Goal: Task Accomplishment & Management: Use online tool/utility

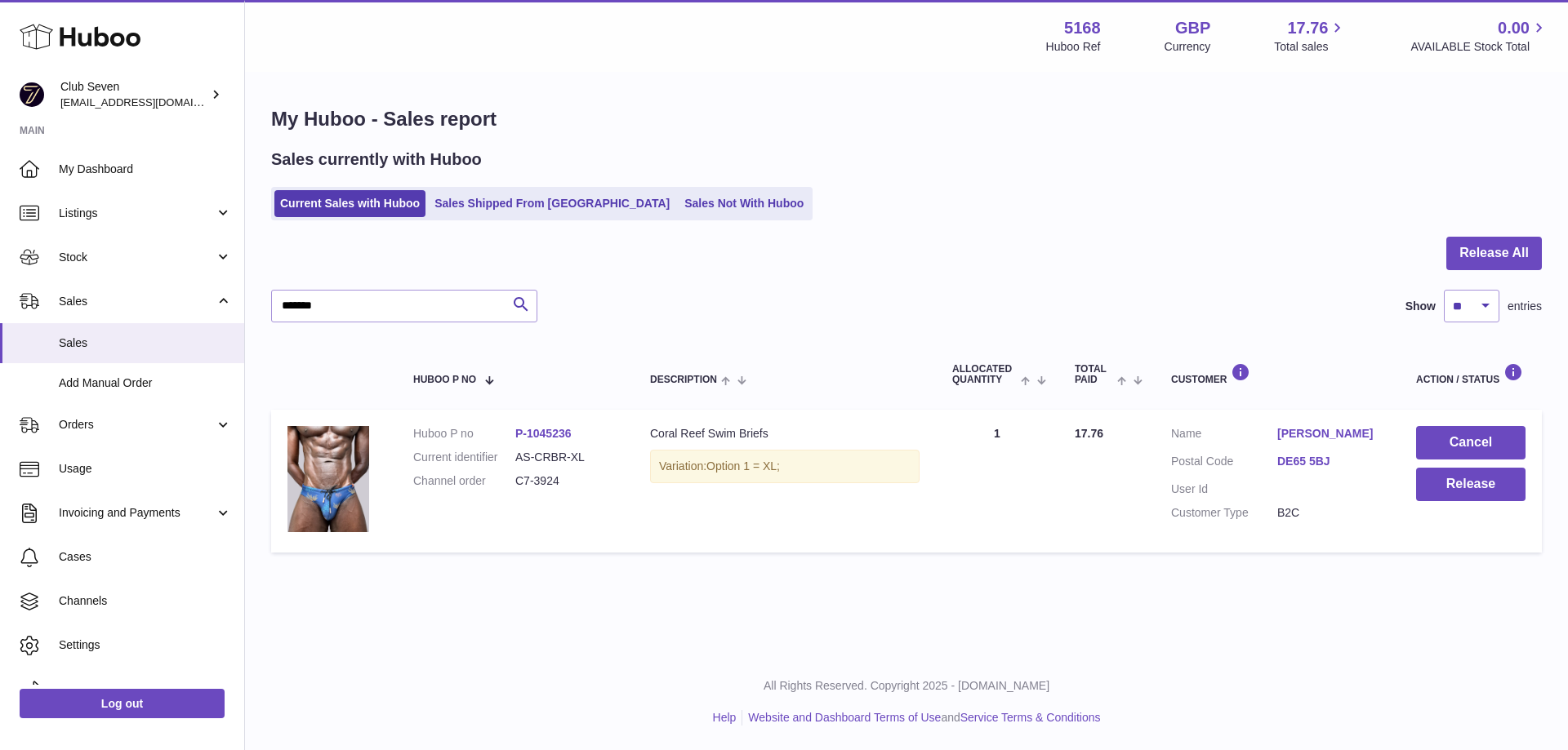
click at [95, 167] on span "My Dashboard" at bounding box center [145, 169] width 173 height 15
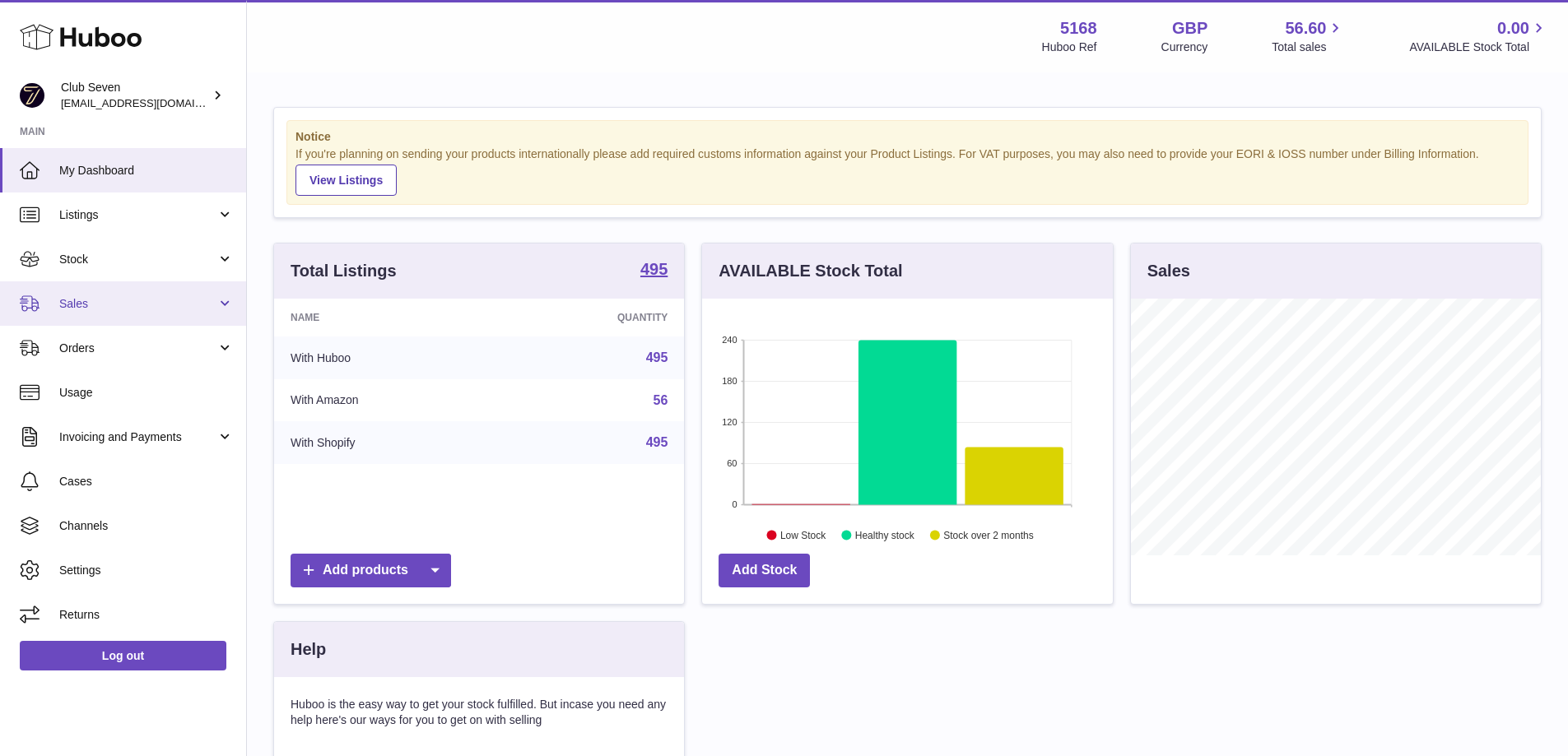
click at [97, 313] on link "Sales" at bounding box center [123, 303] width 246 height 44
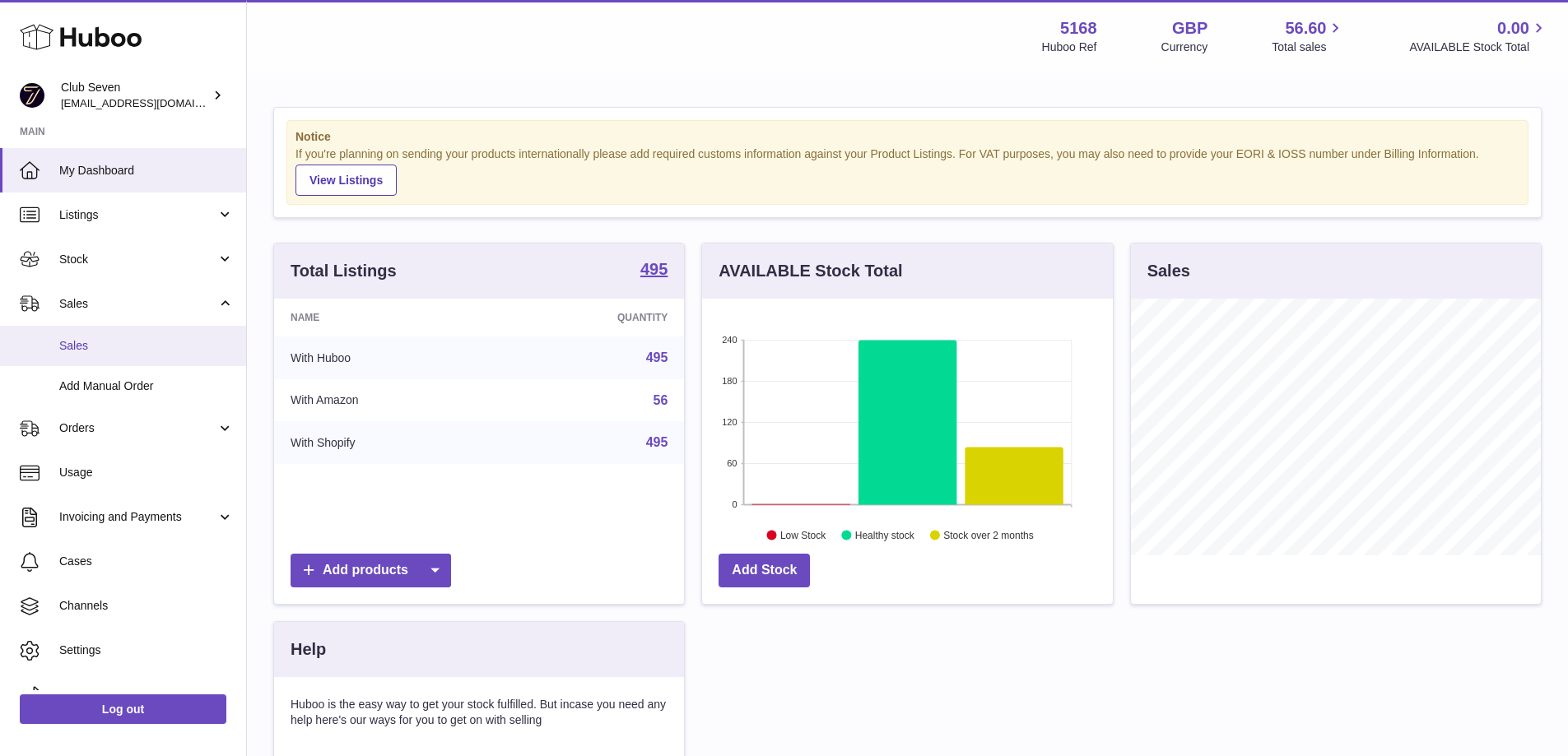
click at [97, 356] on link "Sales" at bounding box center [123, 346] width 246 height 40
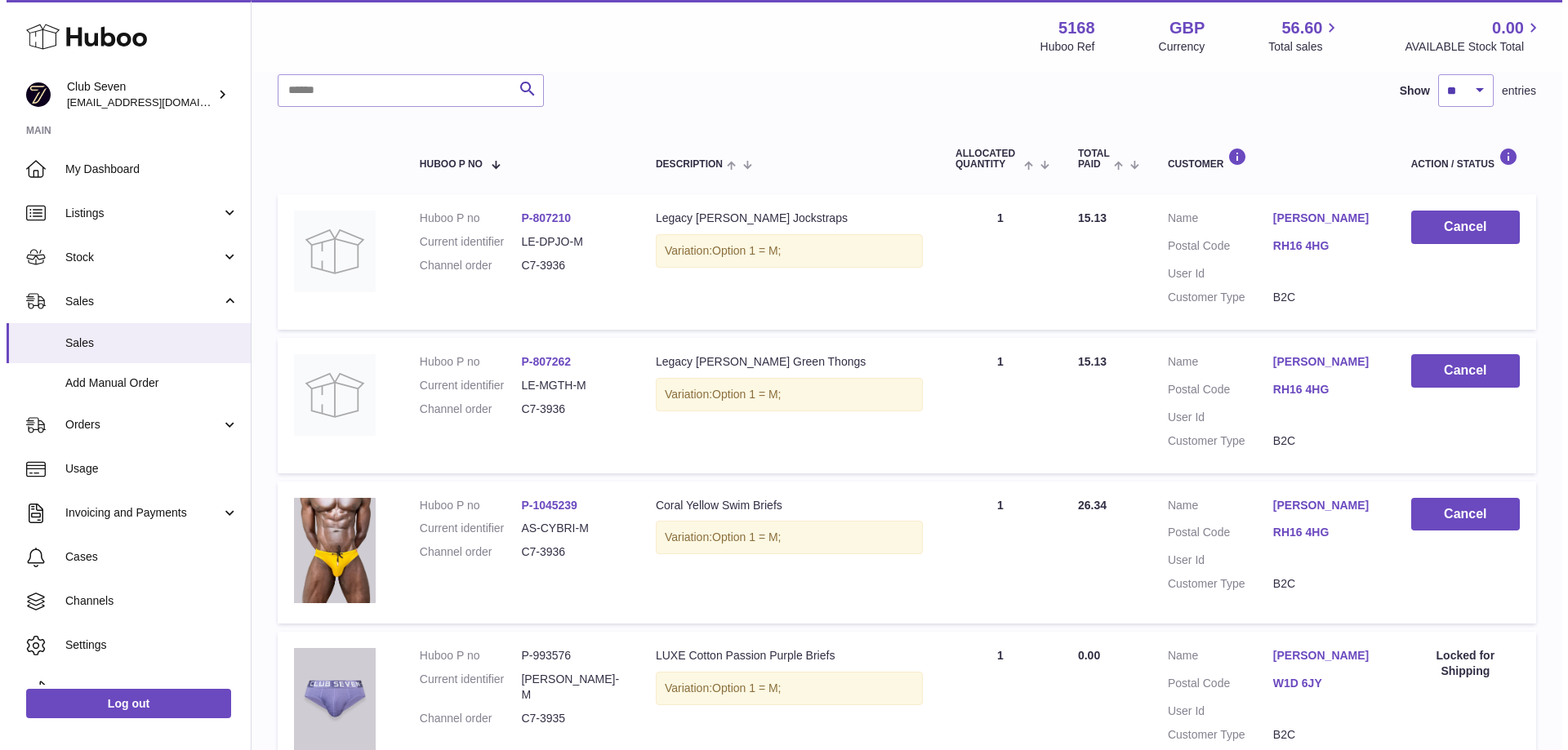
scroll to position [245, 0]
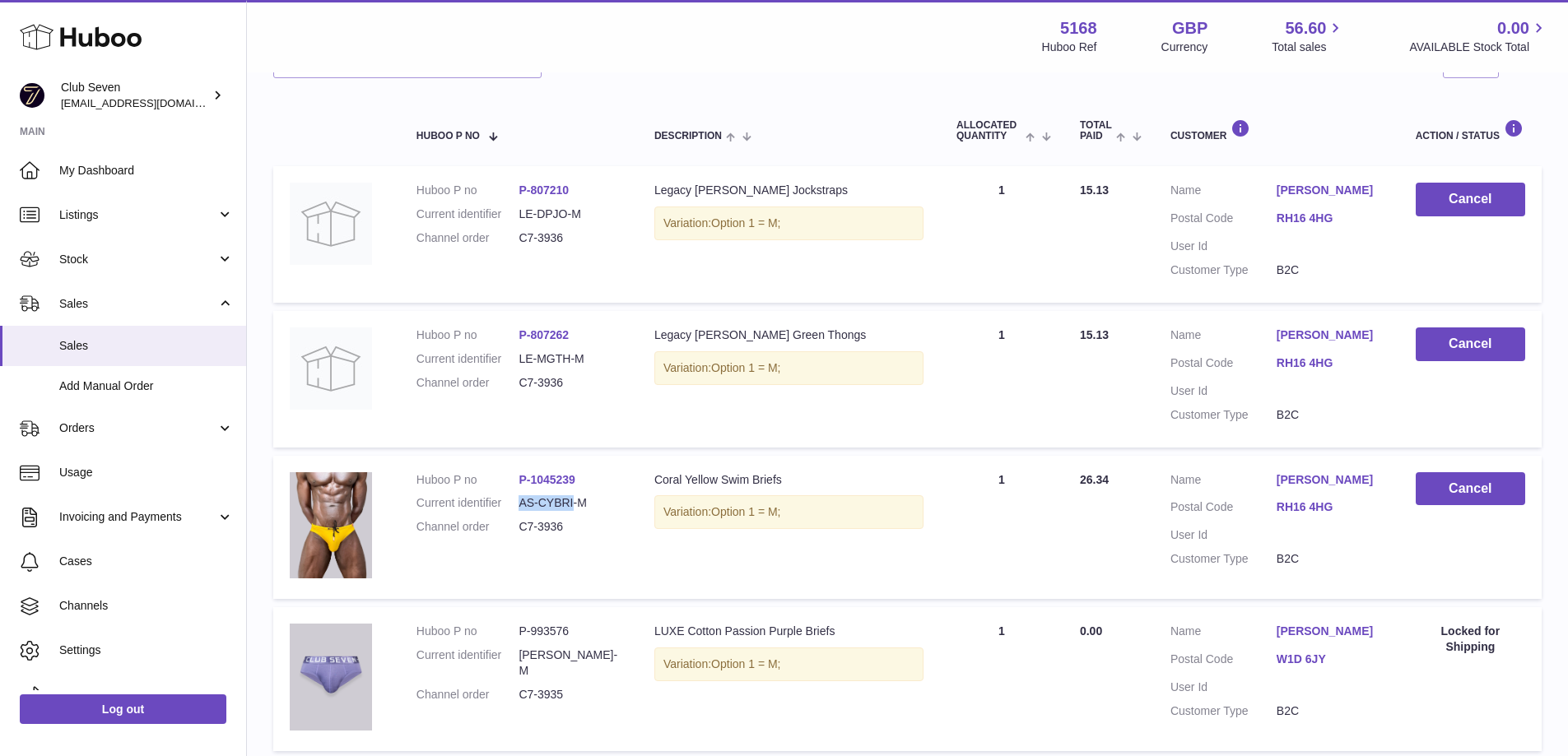
drag, startPoint x: 574, startPoint y: 503, endPoint x: 521, endPoint y: 503, distance: 53.0
click at [521, 503] on dd "AS-CYBRI-M" at bounding box center [570, 503] width 102 height 15
copy dd "AS-CYBRI"
click at [535, 478] on link "P-1045239" at bounding box center [547, 479] width 57 height 13
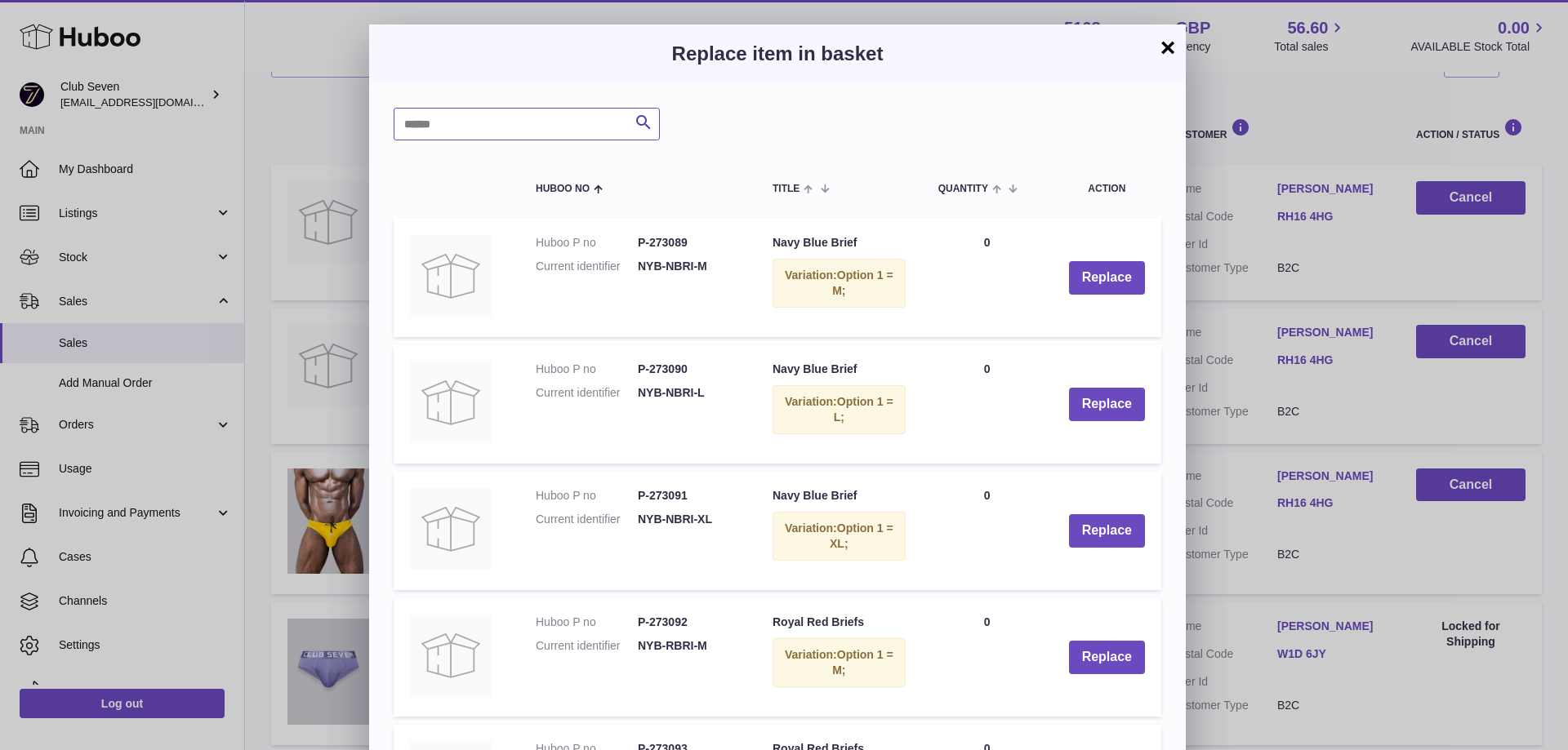
click at [496, 126] on input "text" at bounding box center [526, 124] width 266 height 33
paste input "********"
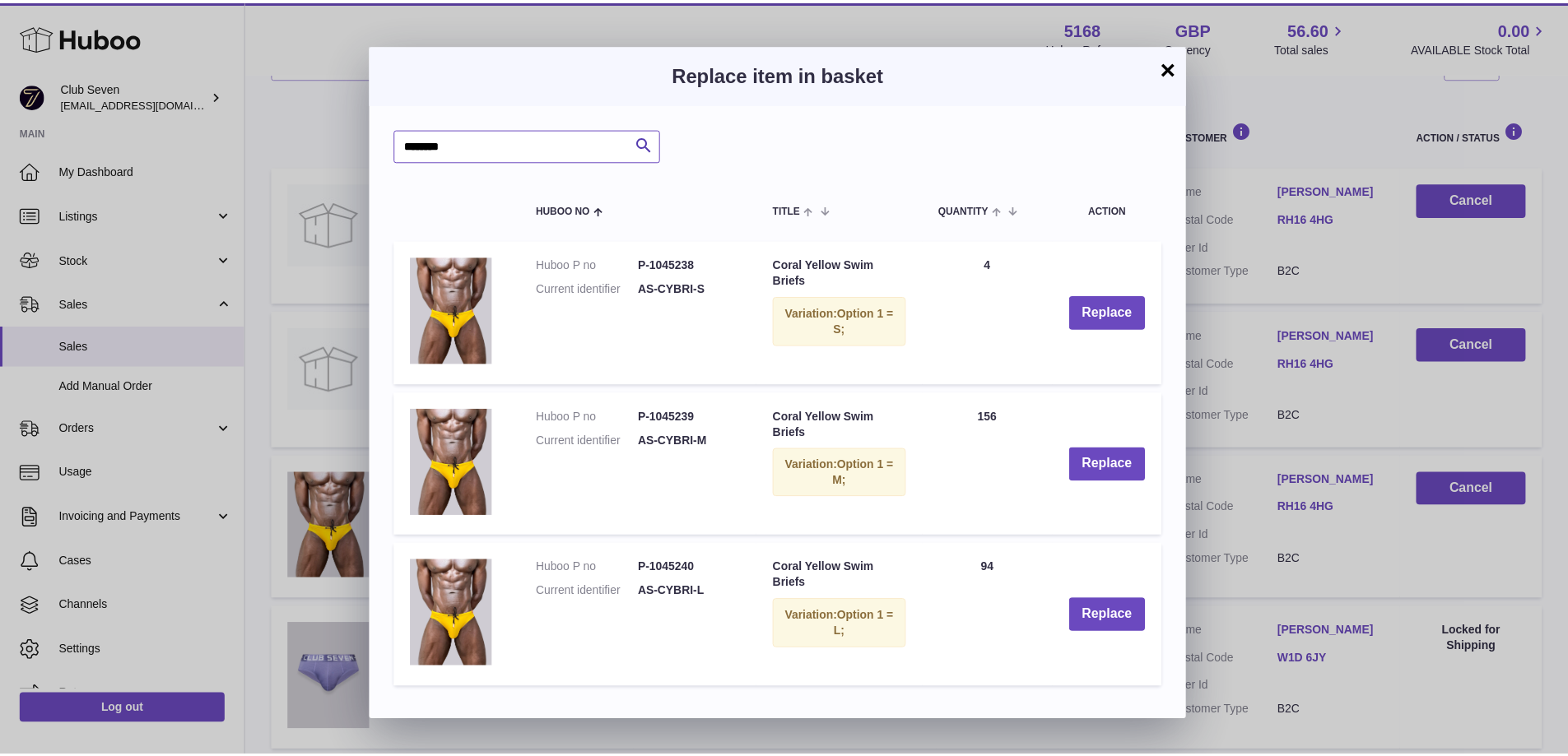
scroll to position [24, 0]
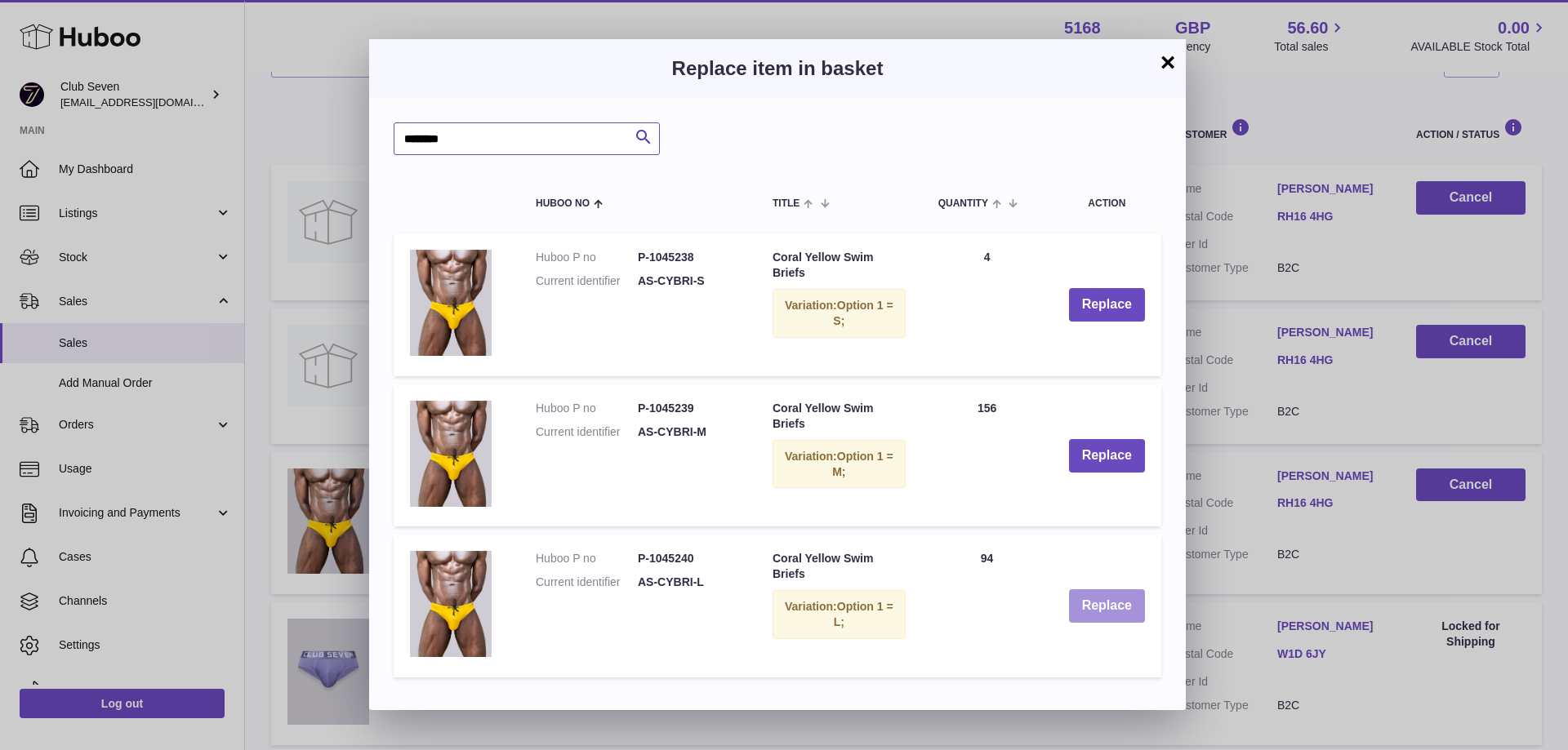
type input "********"
click at [1095, 605] on button "Replace" at bounding box center [1107, 606] width 76 height 34
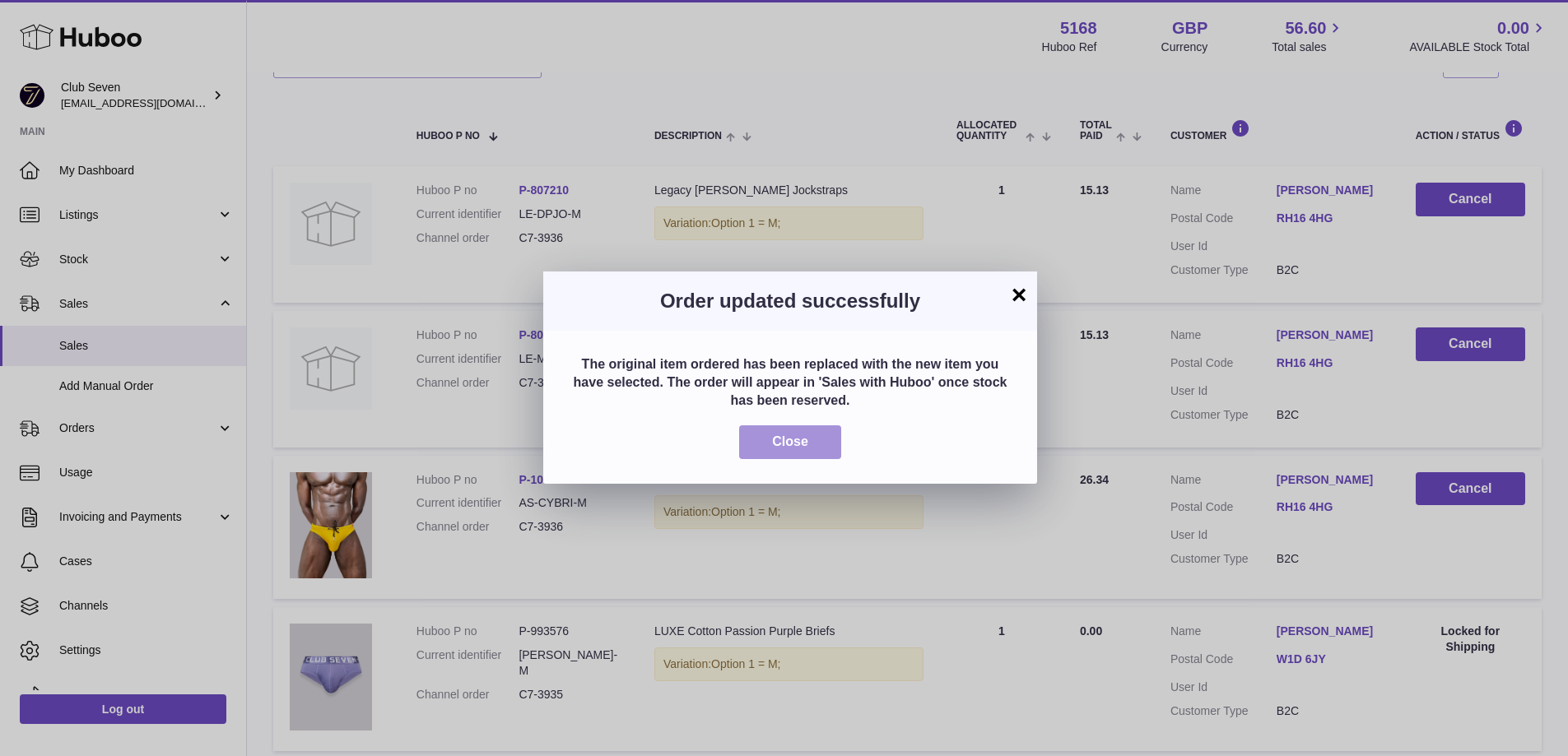
click at [819, 433] on button "Close" at bounding box center [790, 442] width 102 height 34
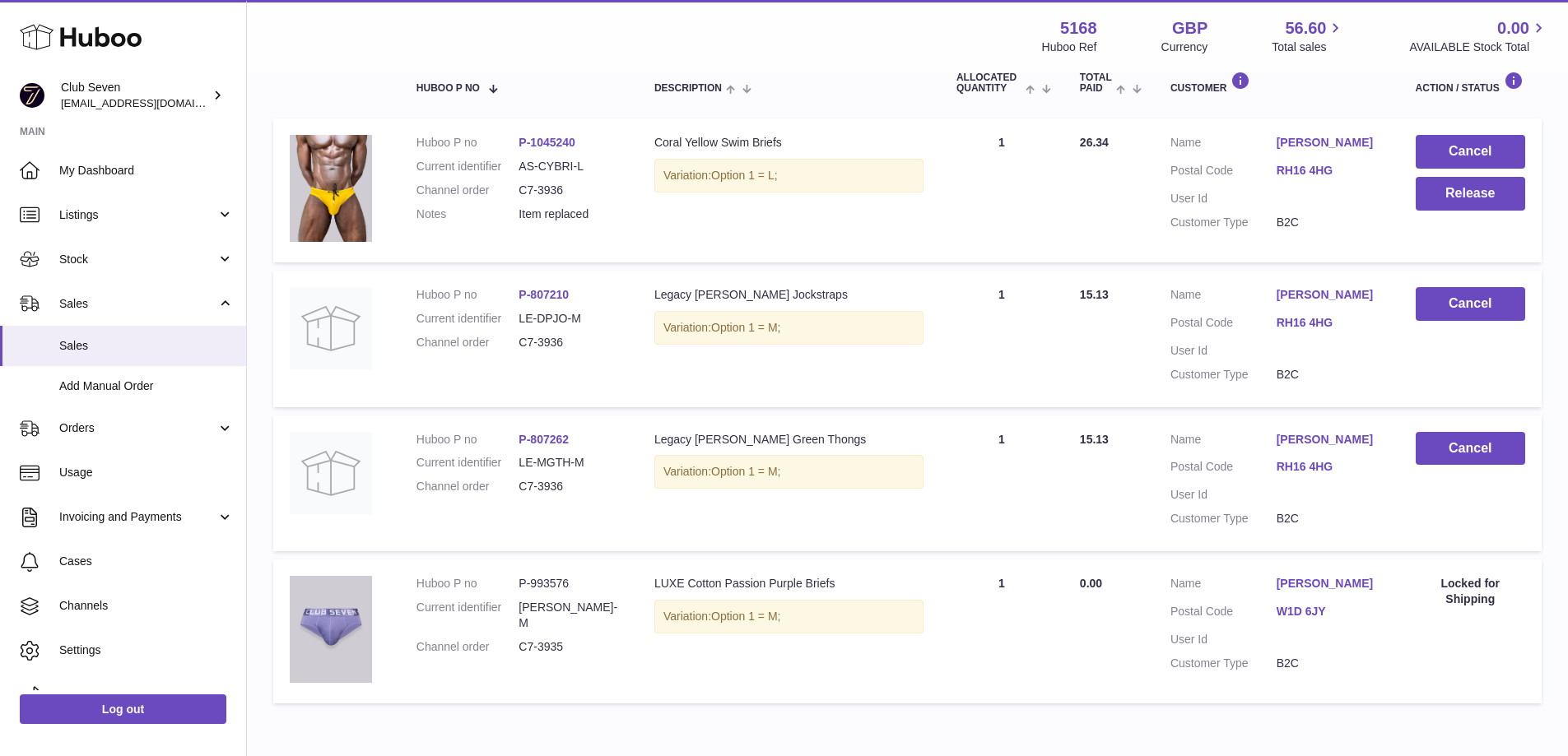
scroll to position [298, 0]
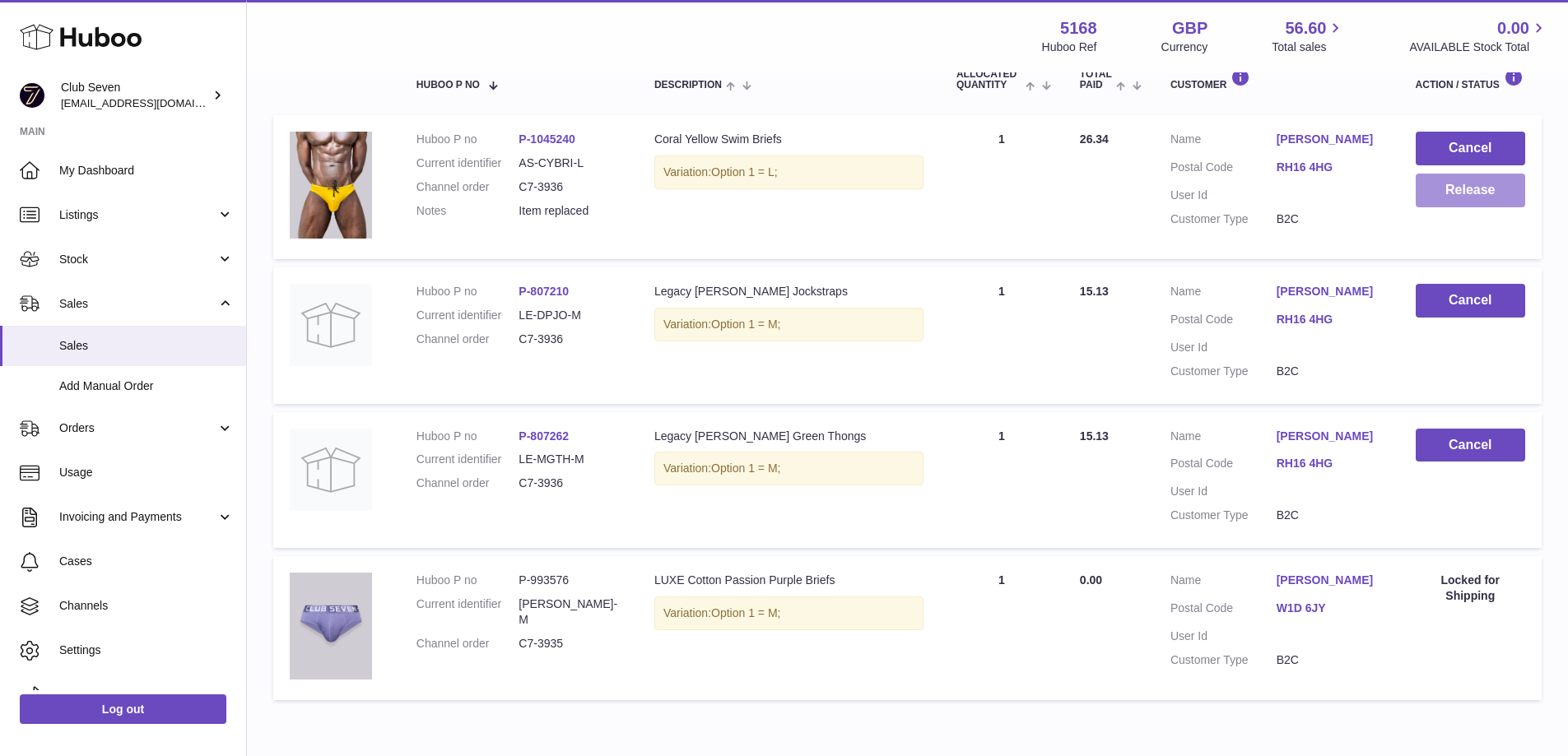
click at [1473, 191] on button "Release" at bounding box center [1471, 191] width 110 height 34
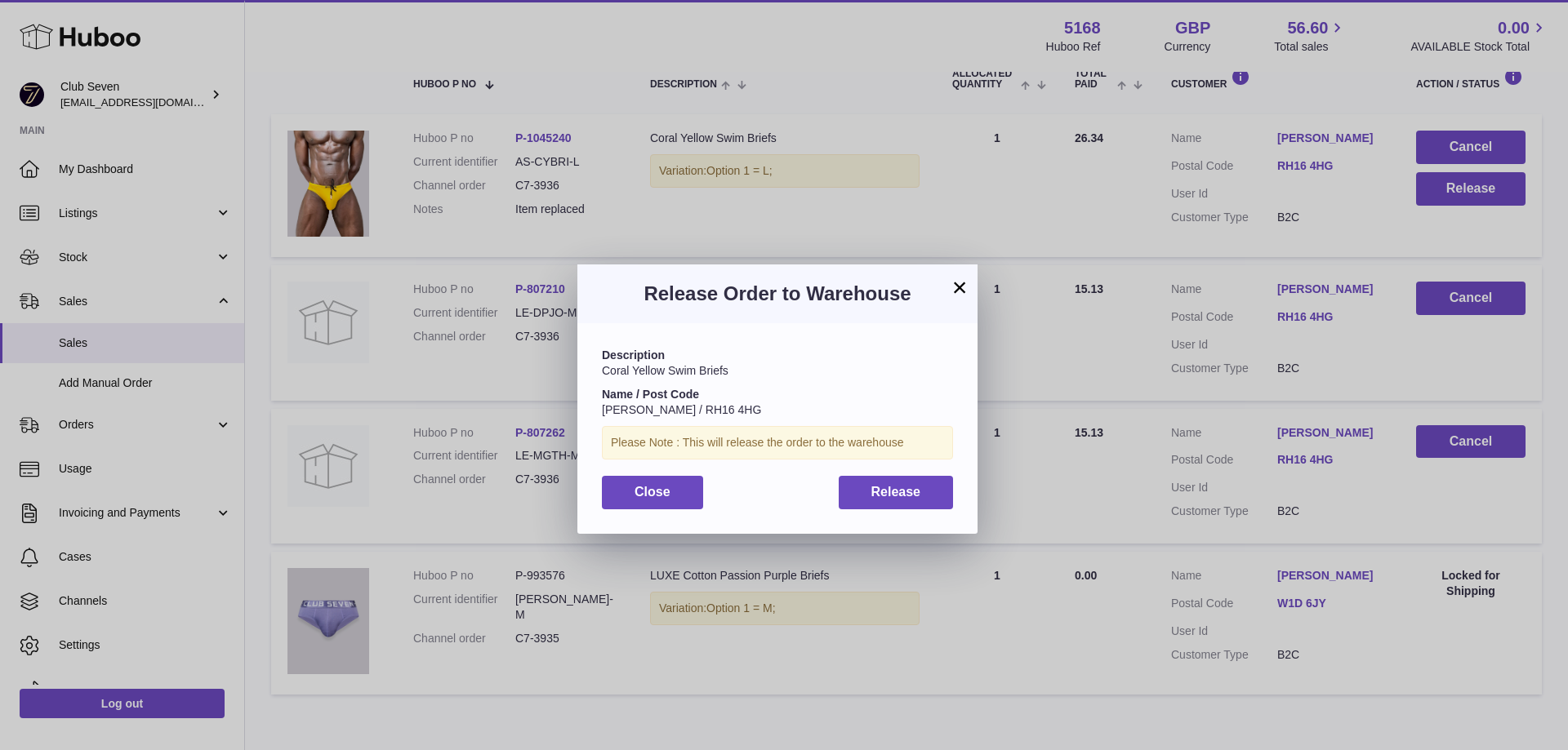
click at [957, 290] on button "×" at bounding box center [960, 287] width 20 height 20
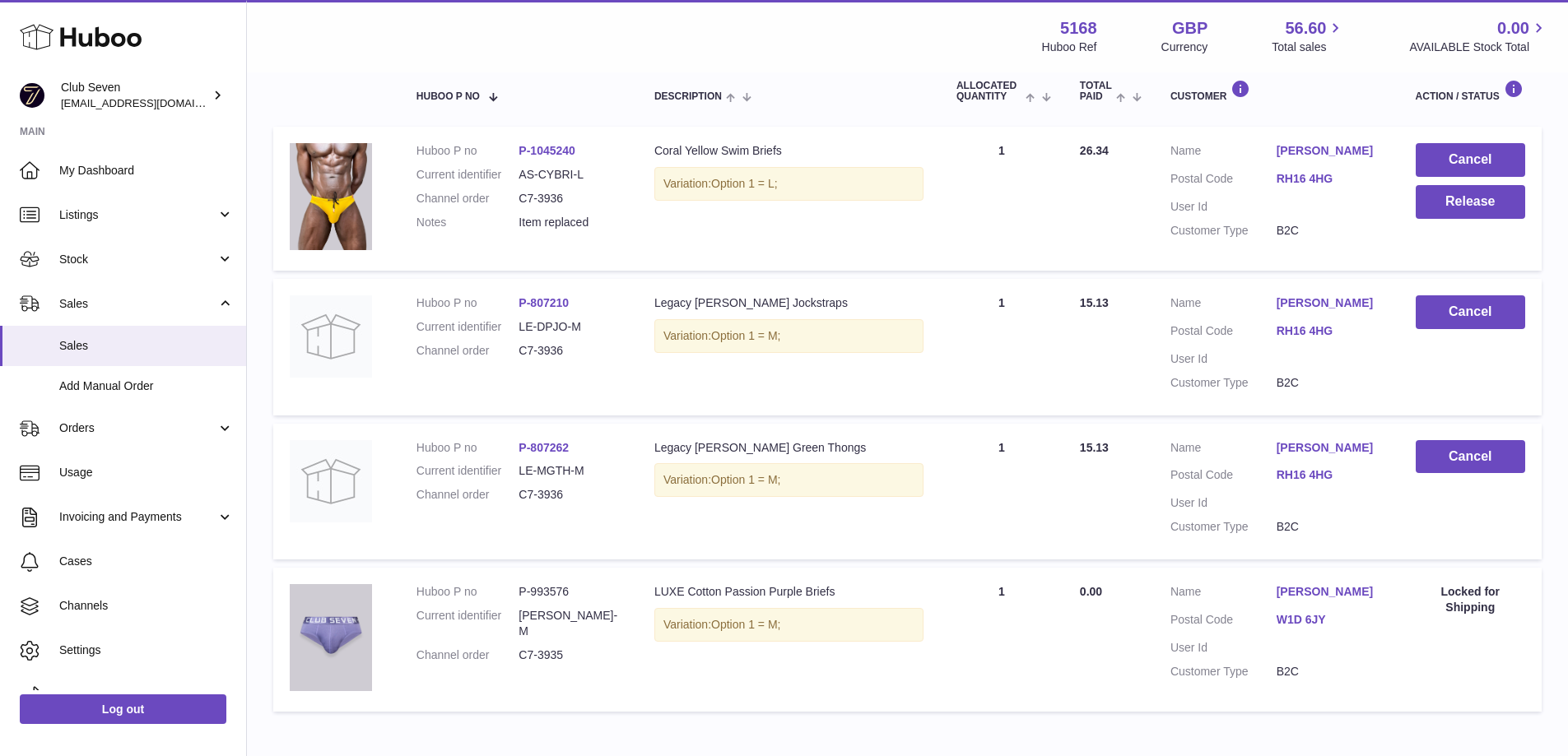
scroll to position [247, 0]
